Goal: Information Seeking & Learning: Learn about a topic

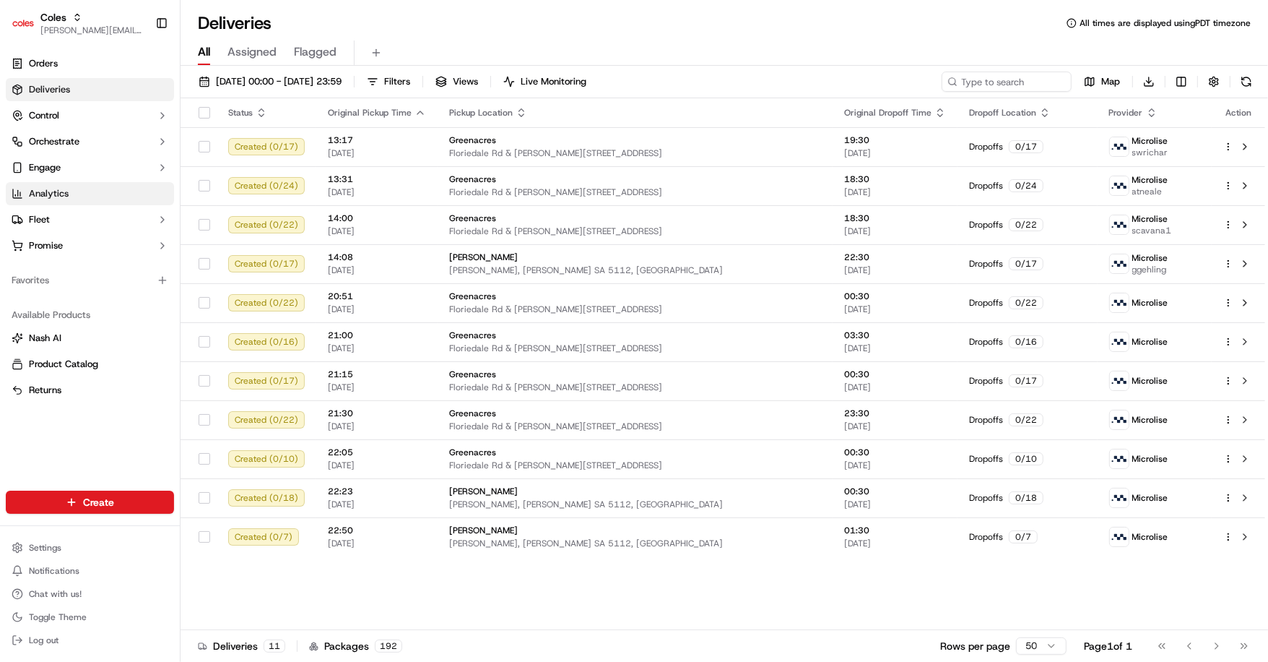
click at [79, 187] on link "Analytics" at bounding box center [90, 193] width 168 height 23
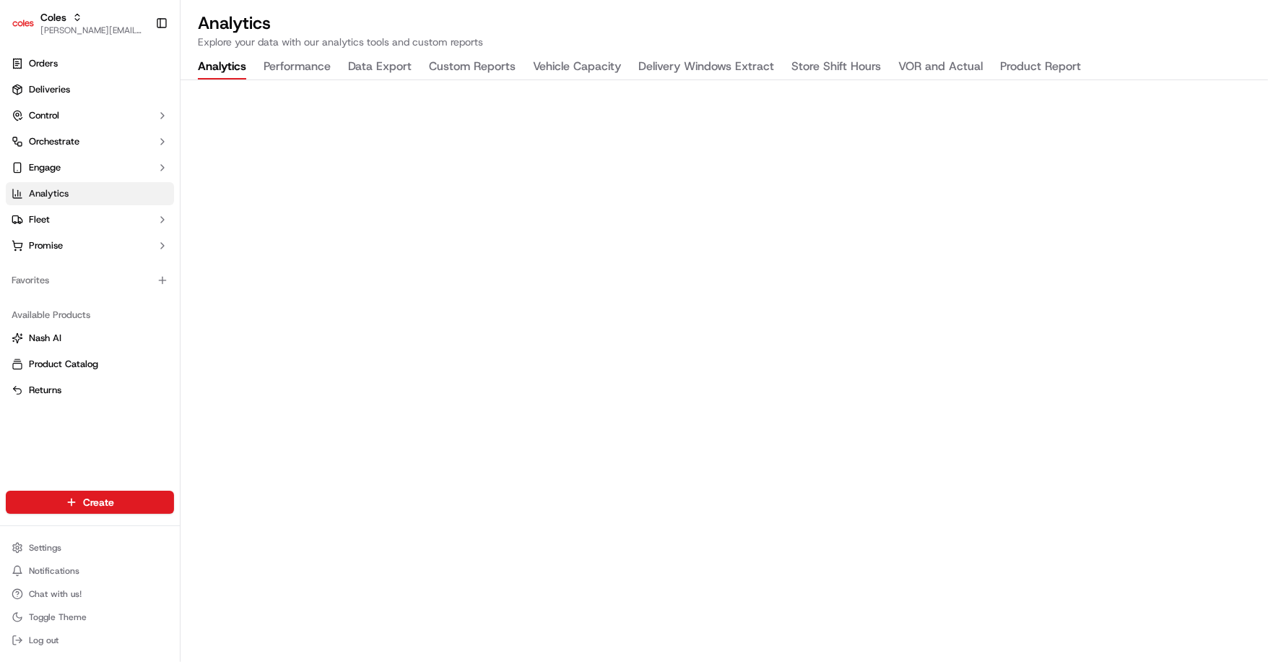
click at [308, 69] on button "Performance" at bounding box center [297, 67] width 67 height 25
click at [86, 198] on link "Analytics" at bounding box center [90, 193] width 168 height 23
click at [227, 62] on button "Analytics" at bounding box center [222, 67] width 48 height 25
click at [555, 57] on button "Vehicle Capacity" at bounding box center [577, 67] width 88 height 25
